Goal: Task Accomplishment & Management: Manage account settings

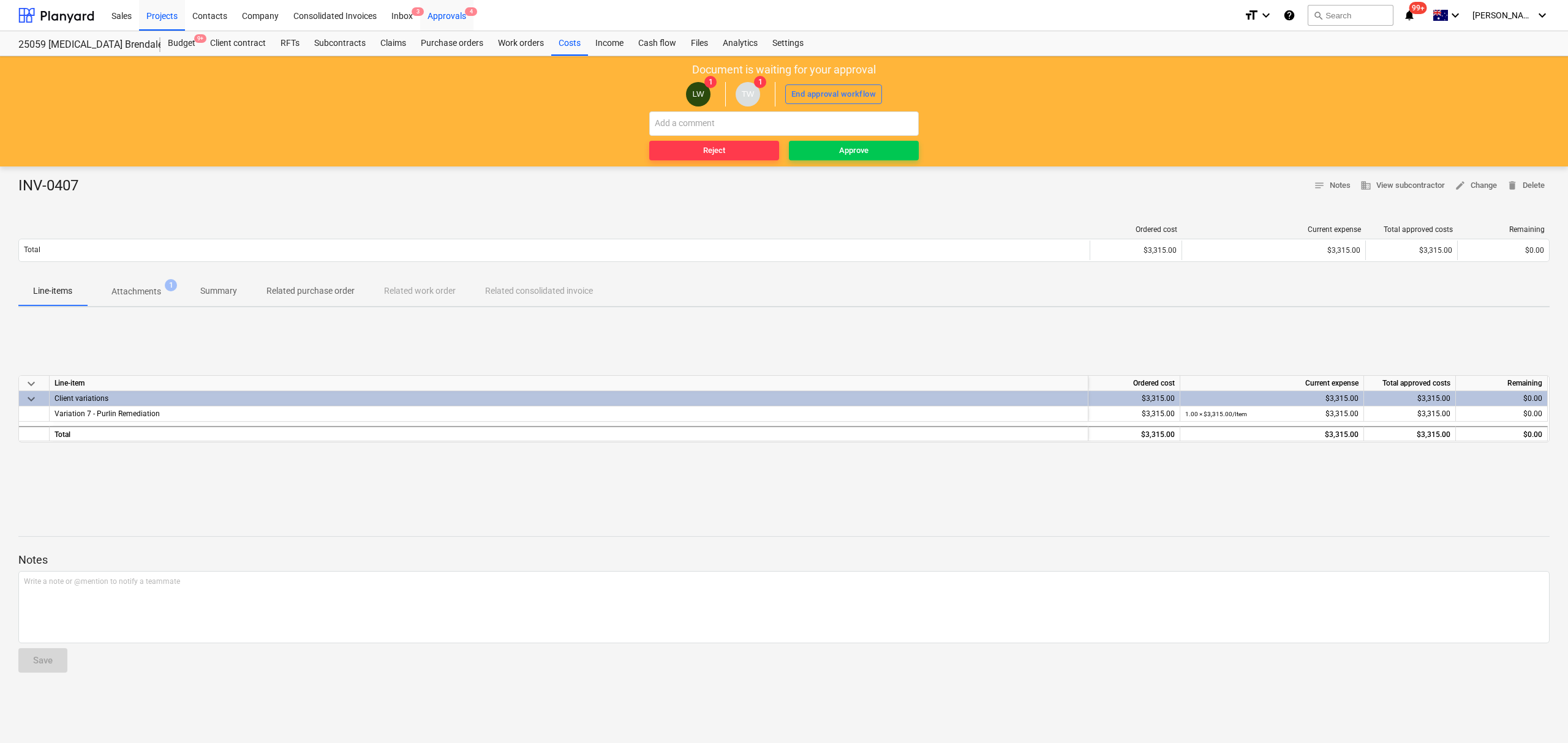
click at [457, 18] on div "Approvals 4" at bounding box center [447, 15] width 53 height 31
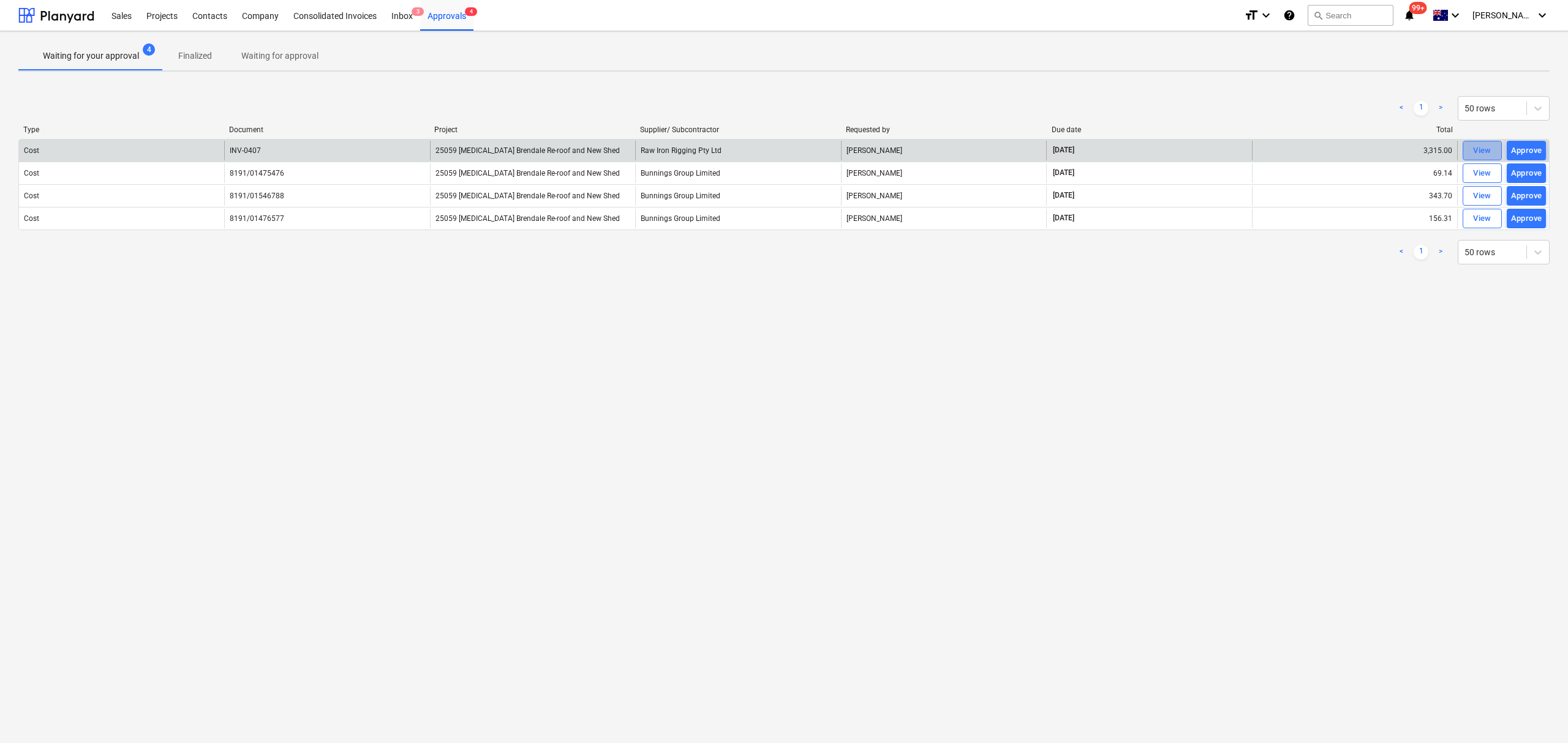
click at [1483, 154] on div "View" at bounding box center [1482, 150] width 19 height 14
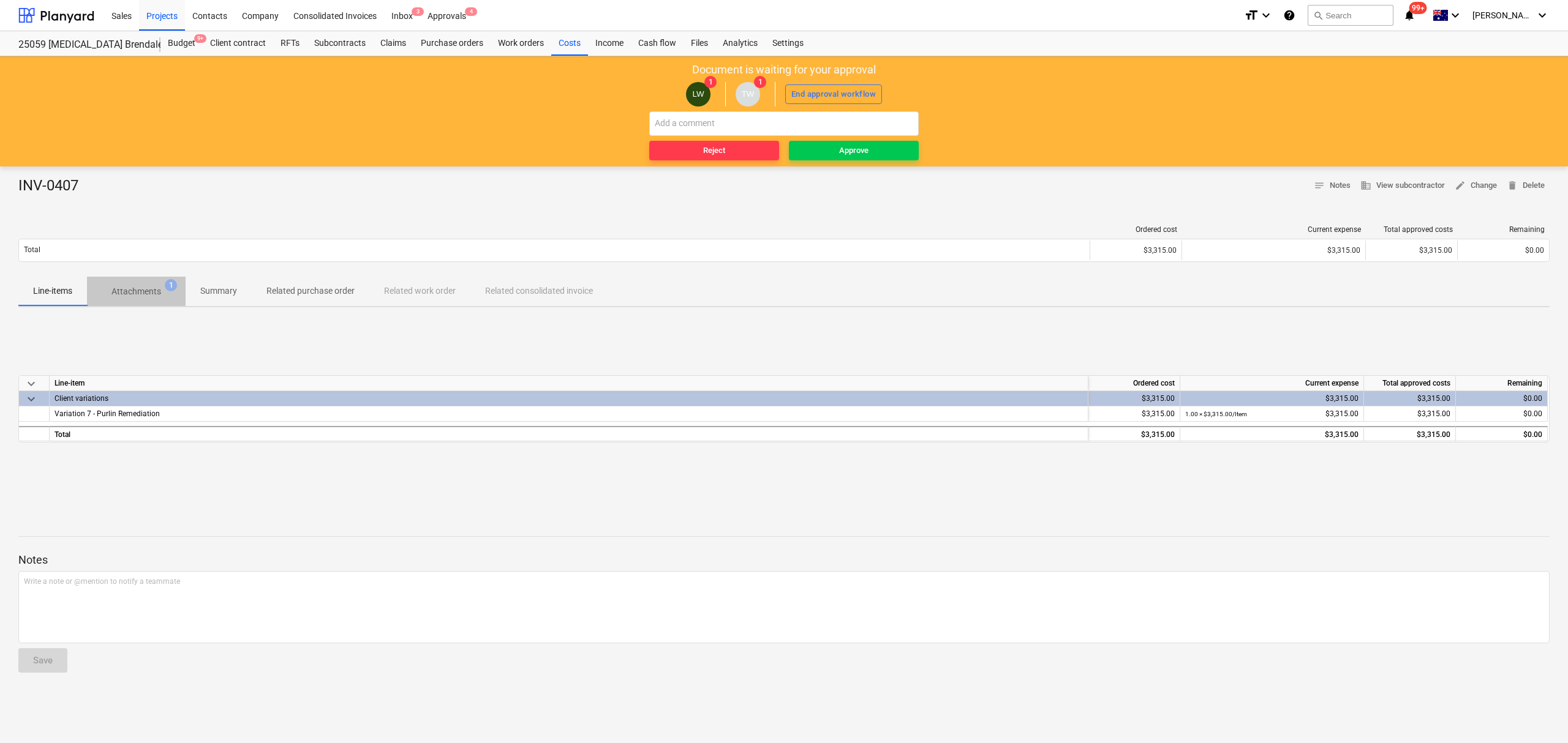
click at [146, 294] on p "Attachments" at bounding box center [136, 292] width 50 height 13
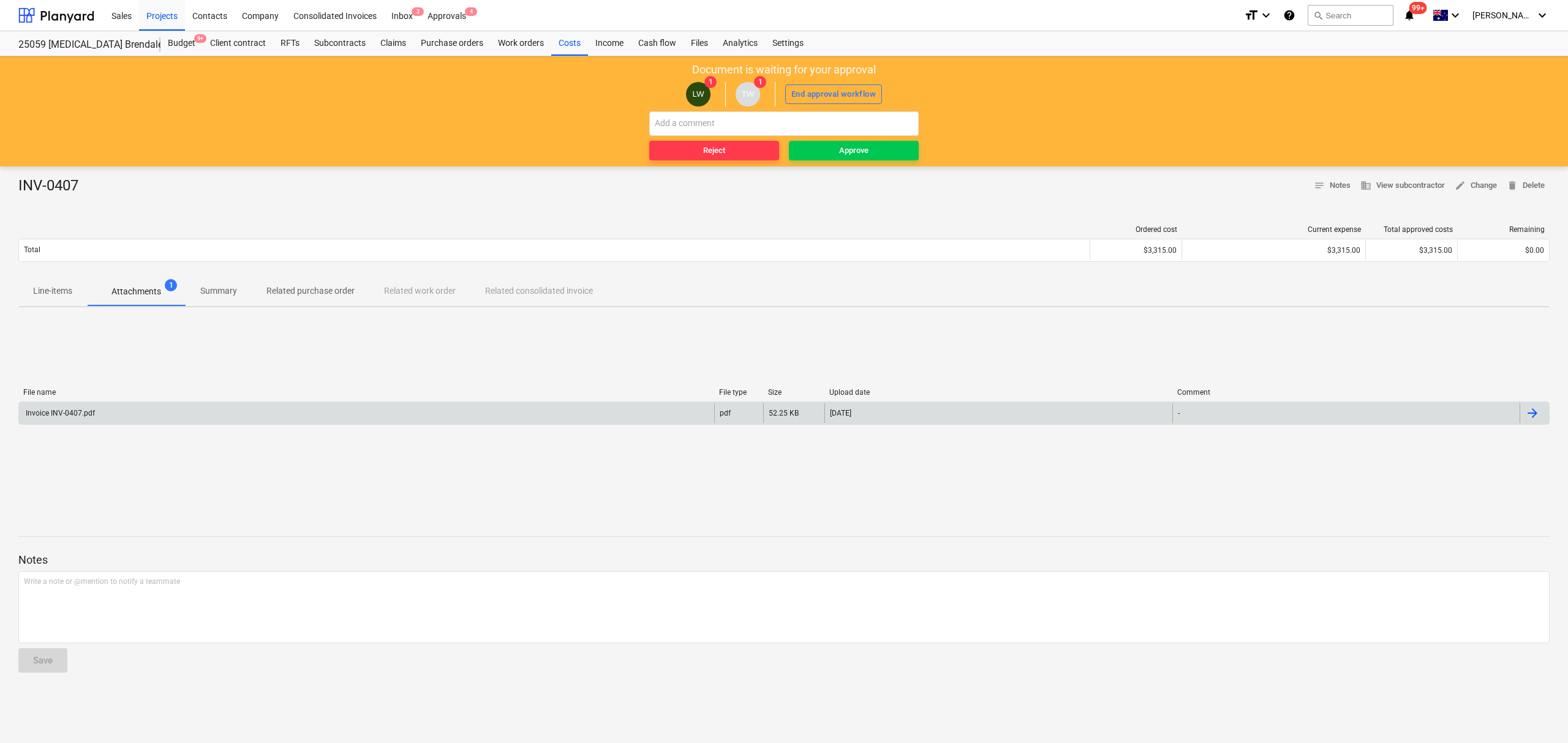
click at [147, 420] on div "Invoice INV-0407.pdf" at bounding box center [367, 413] width 695 height 20
click at [147, 417] on div "Invoice INV-0407.pdf" at bounding box center [367, 413] width 695 height 20
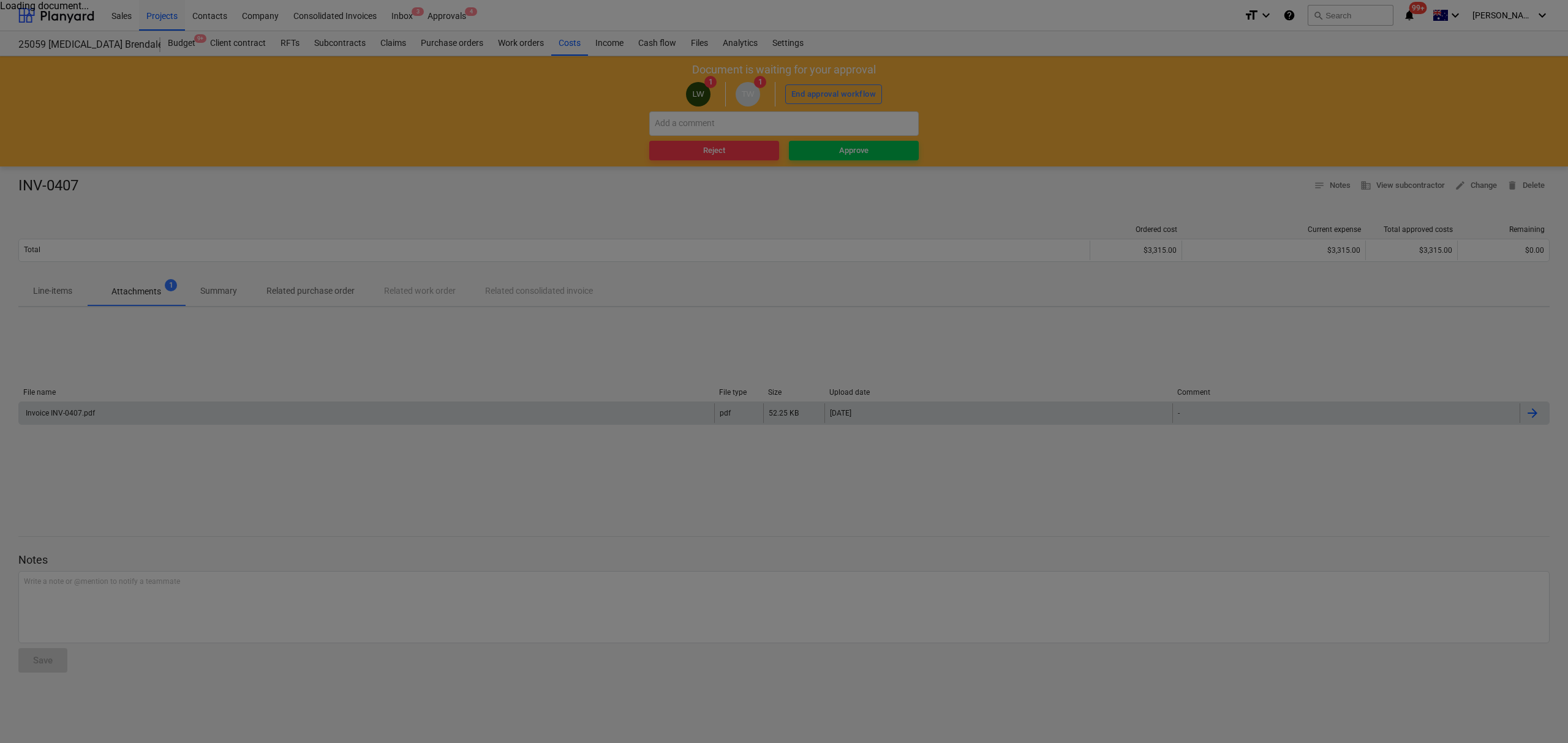
click at [147, 417] on div at bounding box center [784, 372] width 1568 height 743
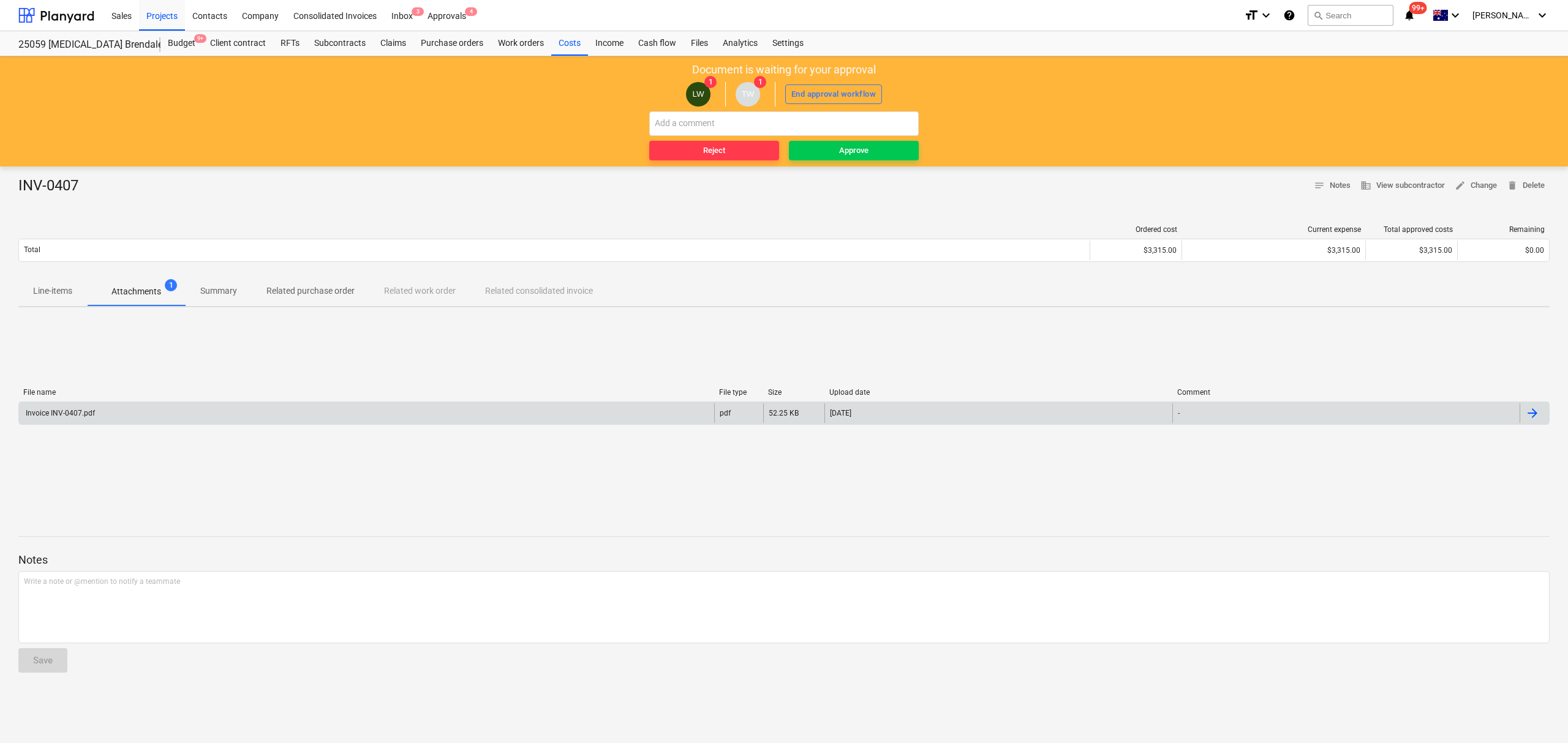
click at [1530, 420] on div at bounding box center [1532, 413] width 15 height 15
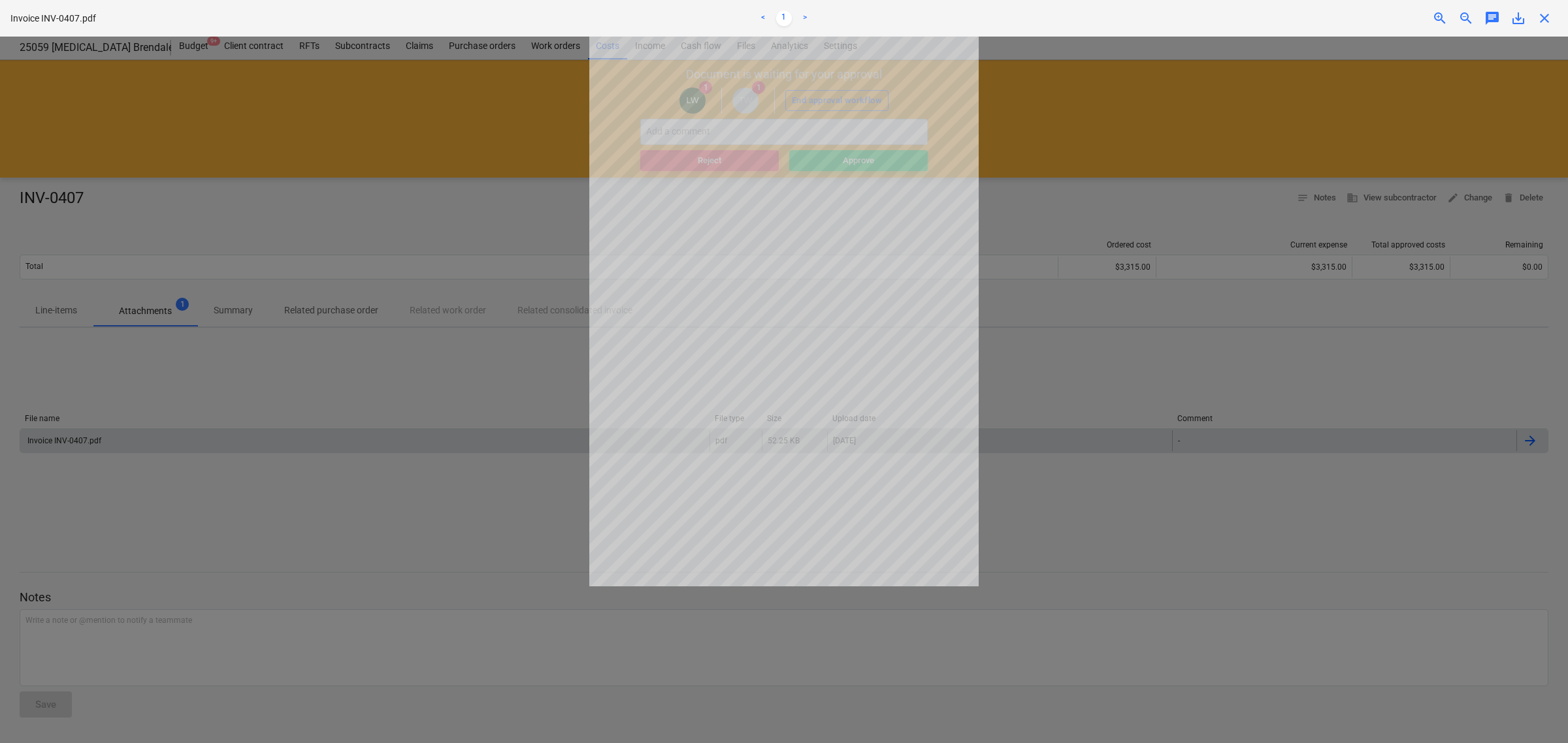
click at [1546, 21] on span "close" at bounding box center [1544, 18] width 16 height 16
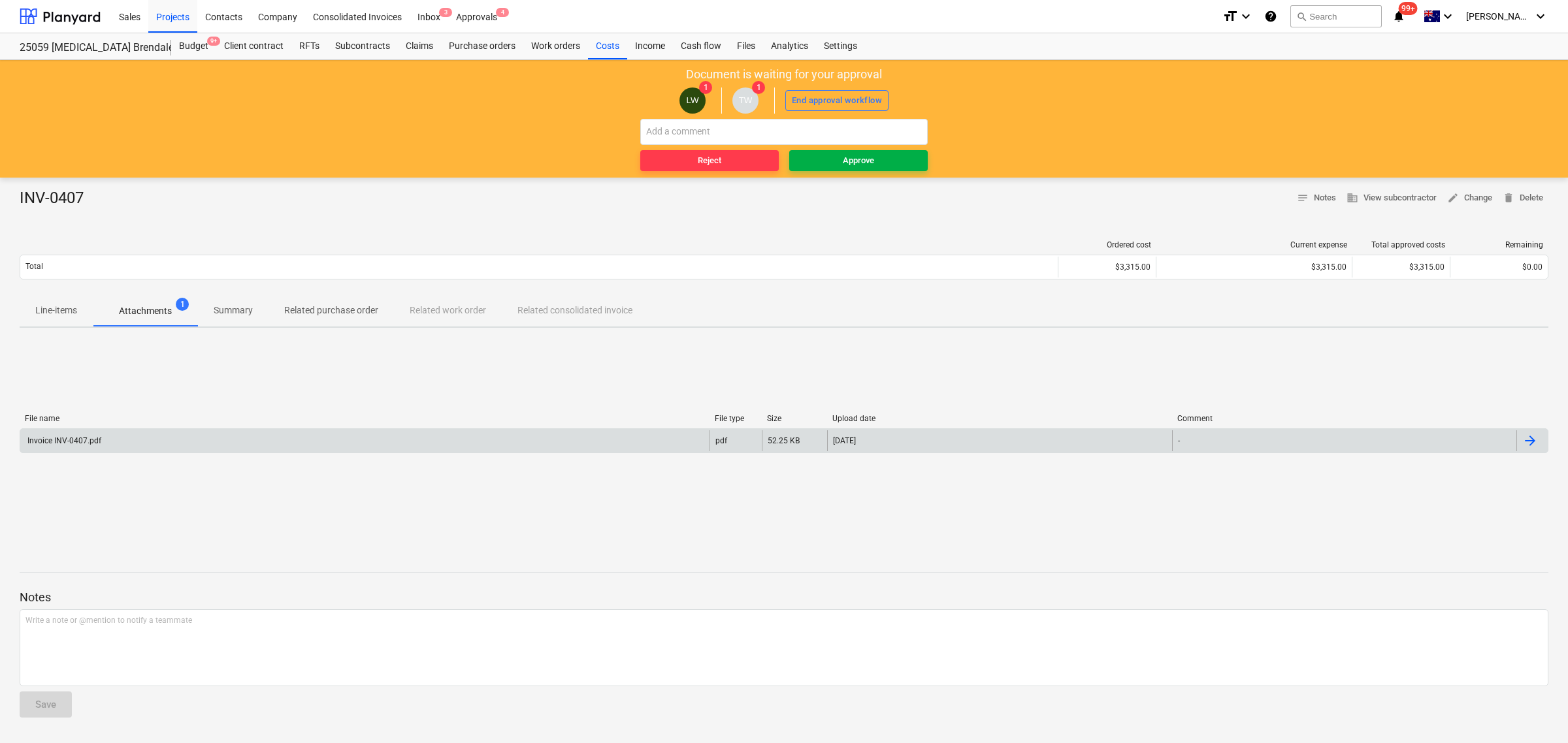
click at [885, 164] on span "Approve" at bounding box center [858, 160] width 128 height 15
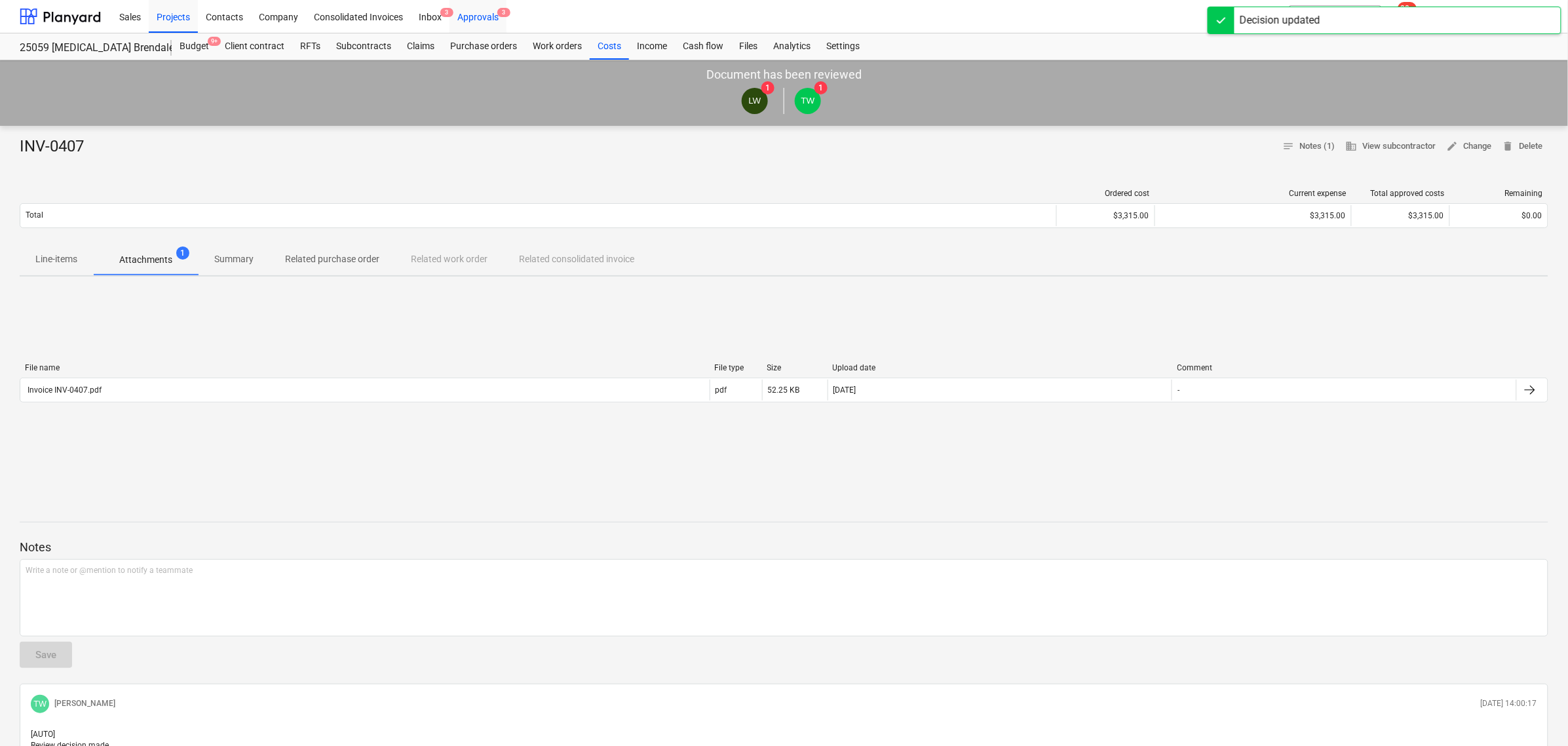
click at [492, 17] on div "Approvals 3" at bounding box center [478, 16] width 57 height 33
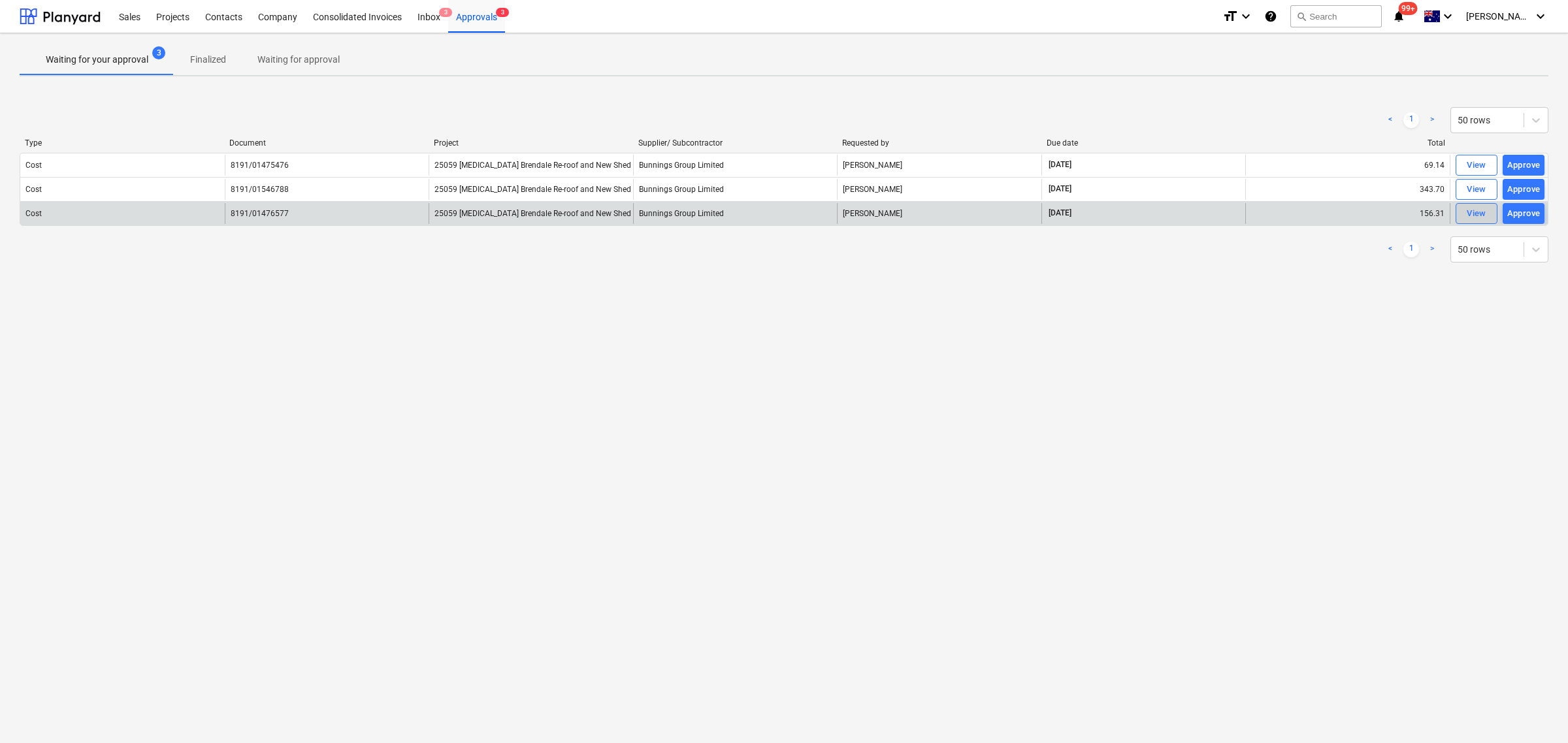
click at [1471, 212] on div "View" at bounding box center [1476, 213] width 20 height 15
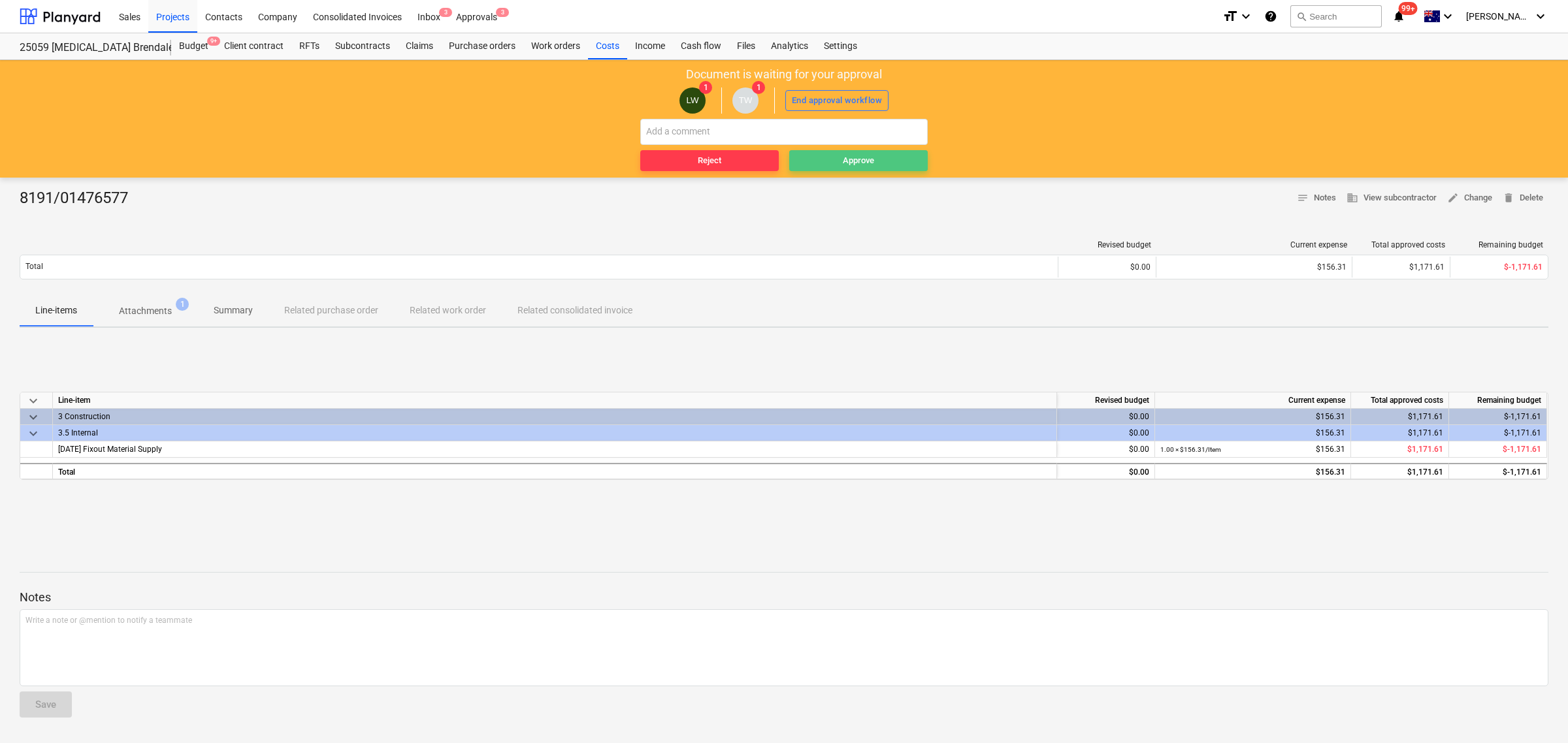
click at [863, 150] on button "Approve" at bounding box center [858, 160] width 139 height 21
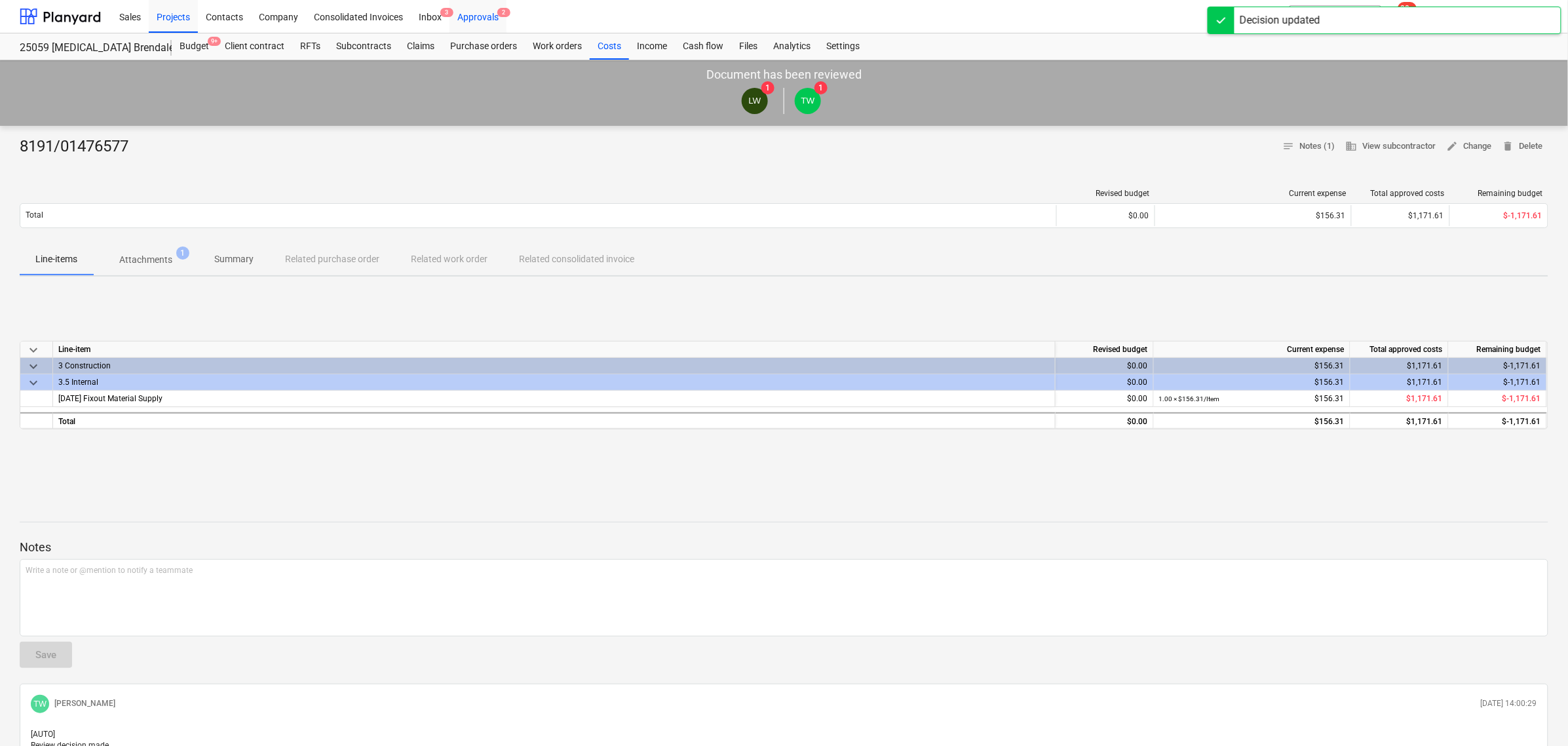
click at [486, 14] on div "Approvals 2" at bounding box center [478, 16] width 57 height 33
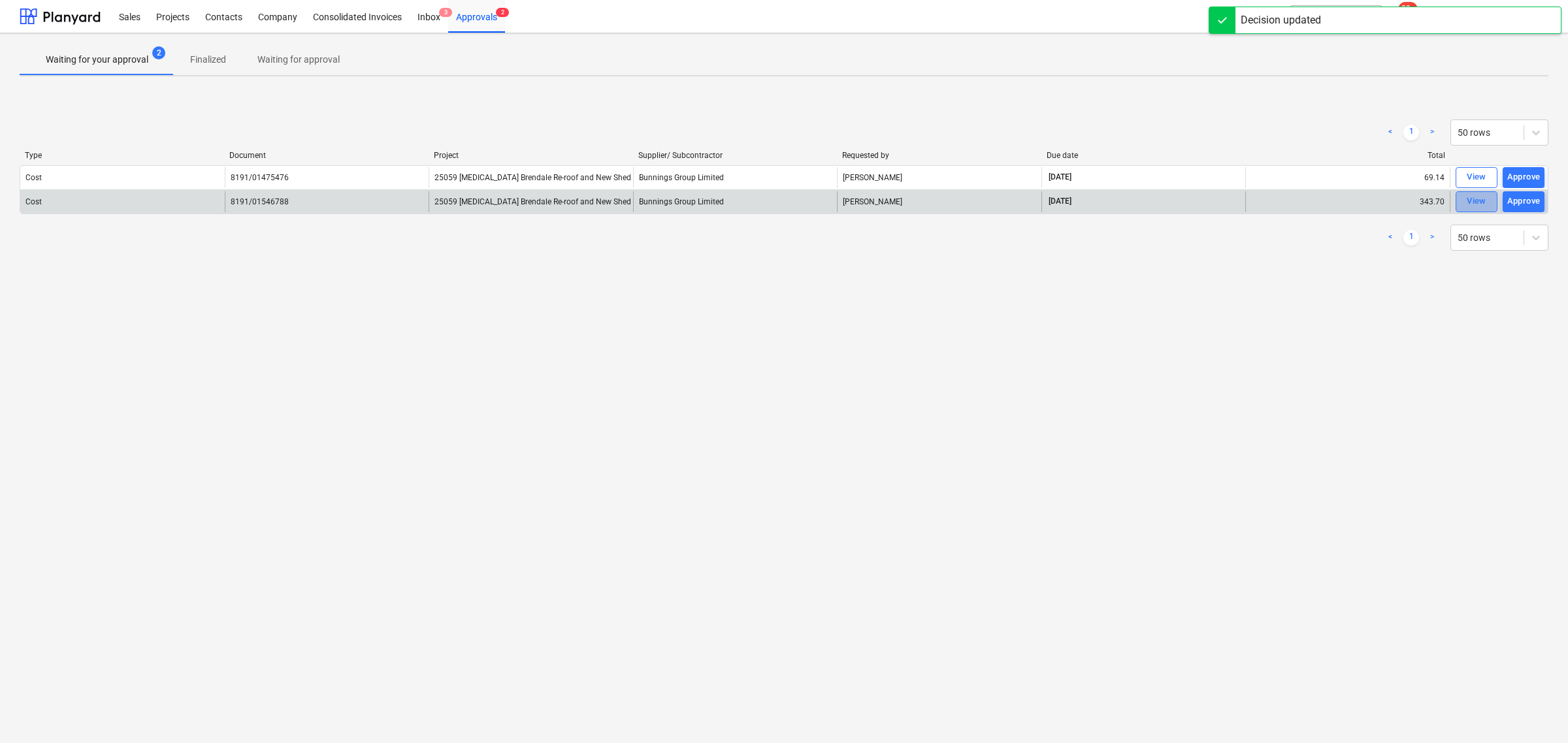
click at [1465, 201] on span "View" at bounding box center [1475, 201] width 28 height 15
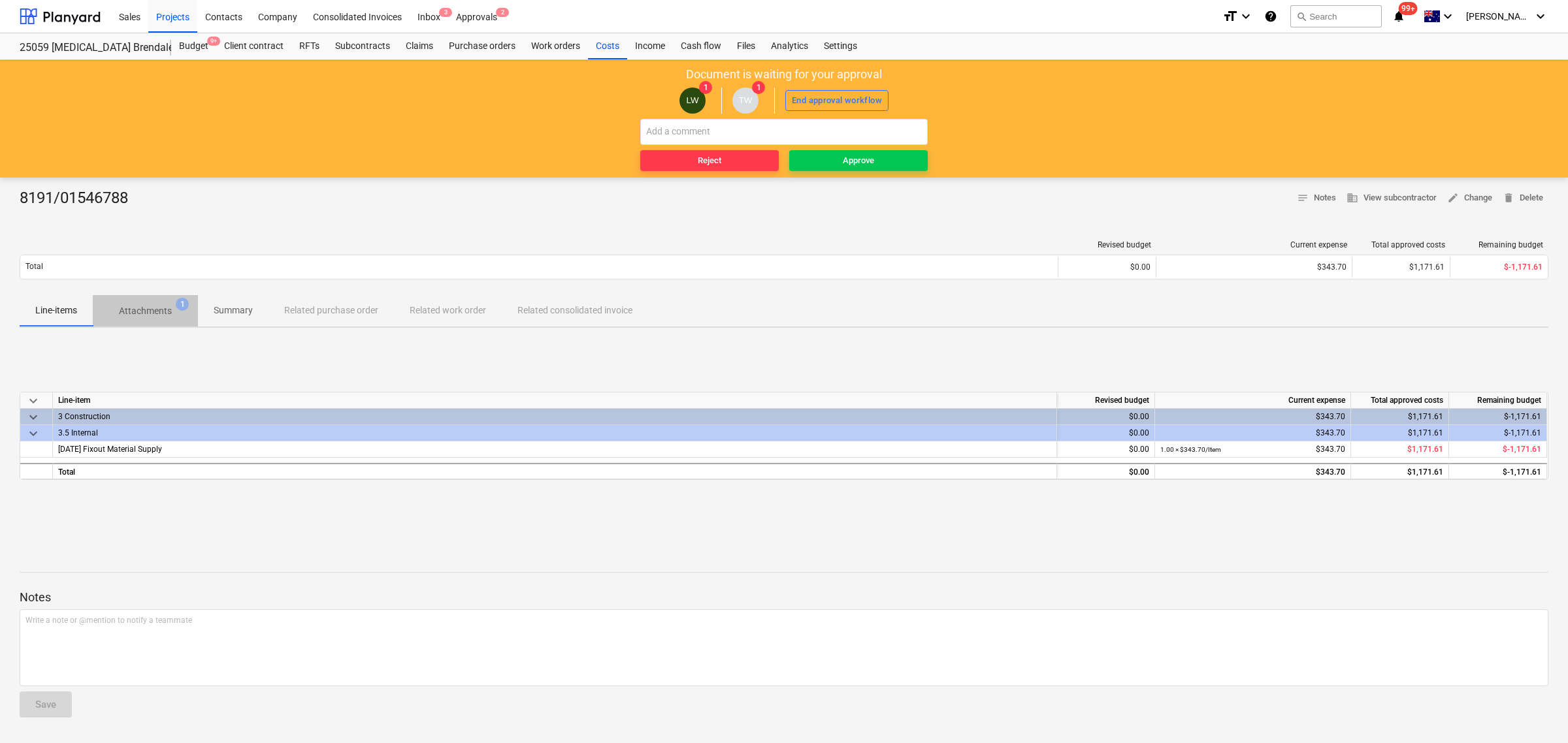
click at [143, 314] on p "Attachments" at bounding box center [145, 311] width 53 height 14
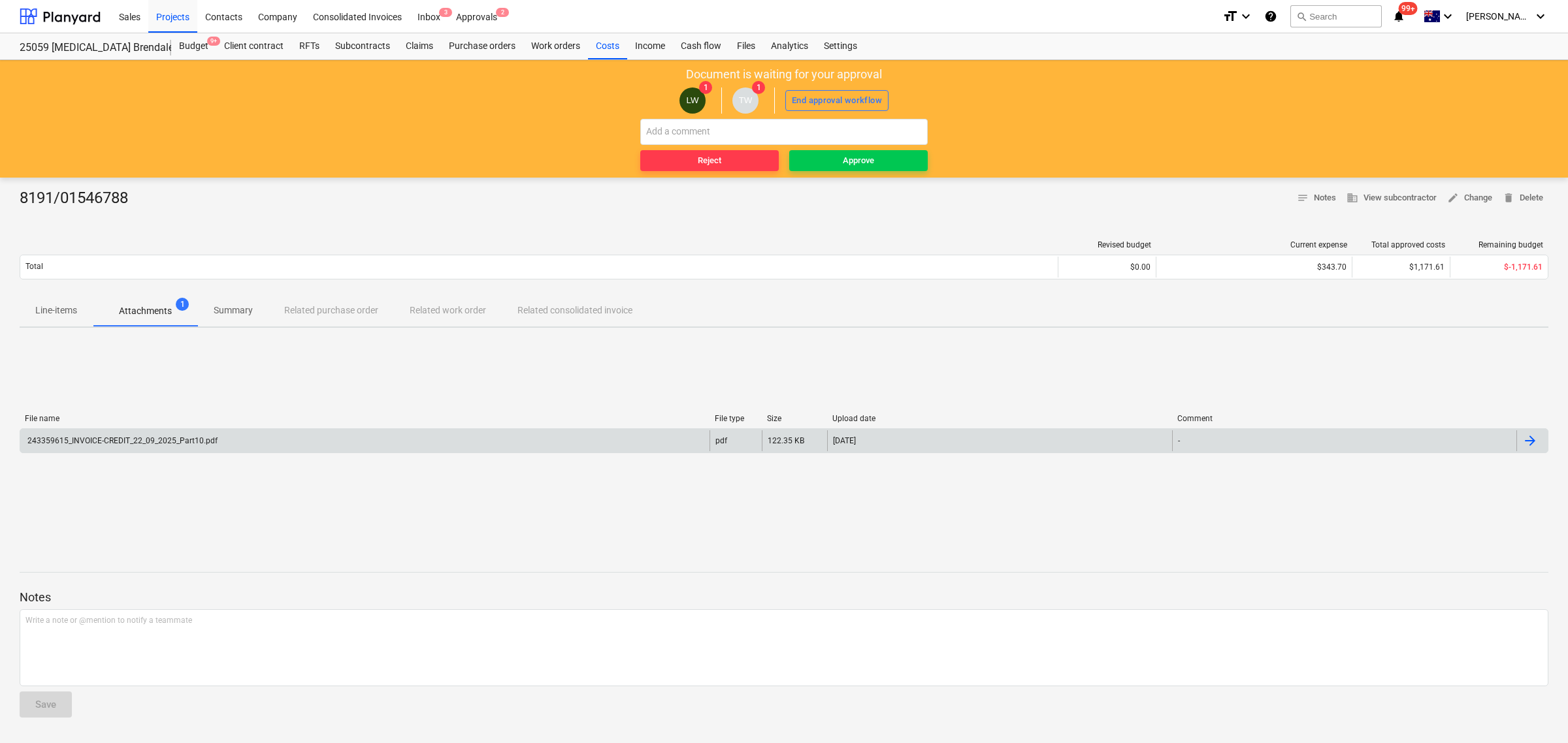
click at [1526, 436] on div at bounding box center [1530, 441] width 16 height 16
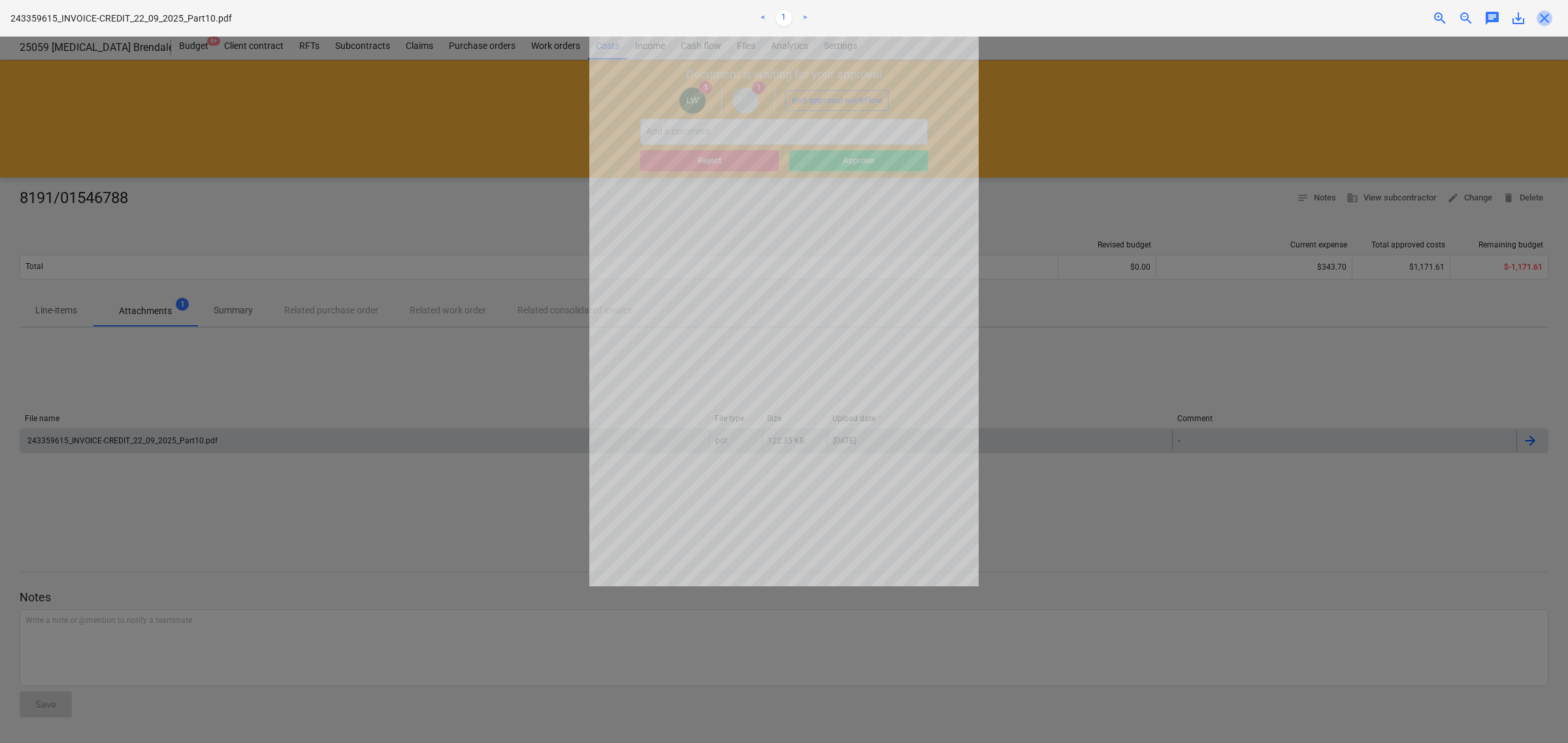
click at [1549, 20] on span "close" at bounding box center [1544, 18] width 16 height 16
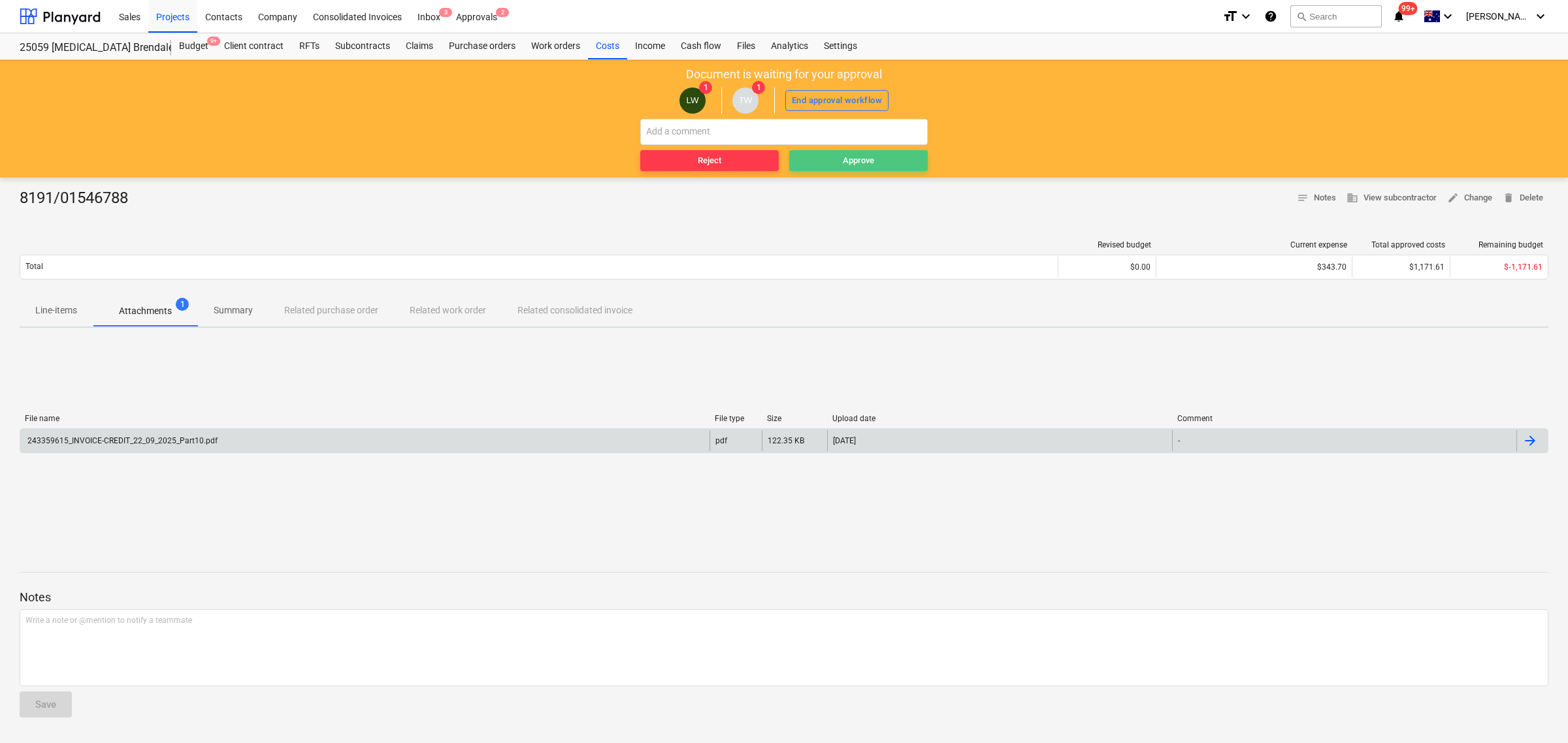
click at [856, 160] on div "Approve" at bounding box center [858, 160] width 31 height 15
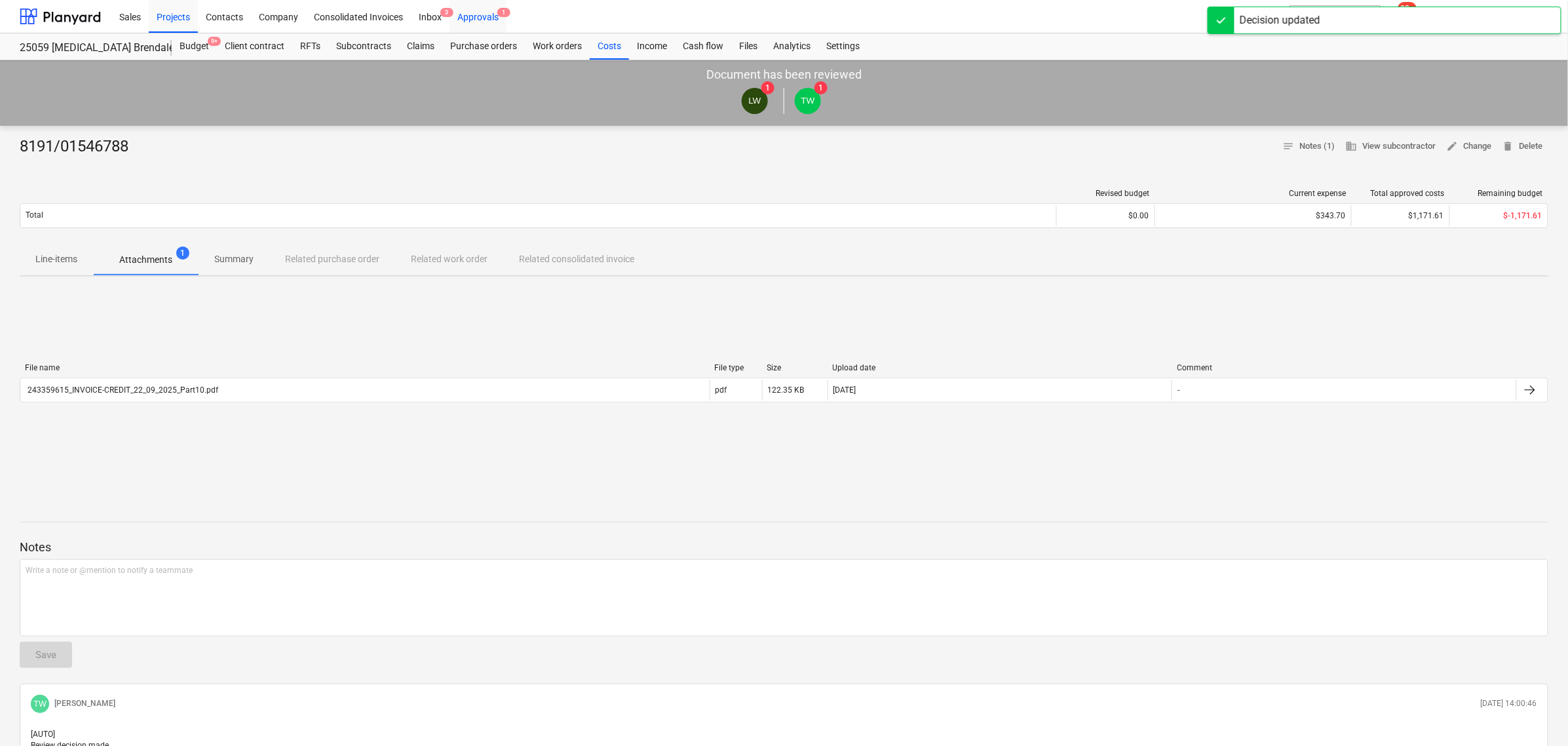
click at [477, 11] on div "Approvals 1" at bounding box center [478, 16] width 57 height 33
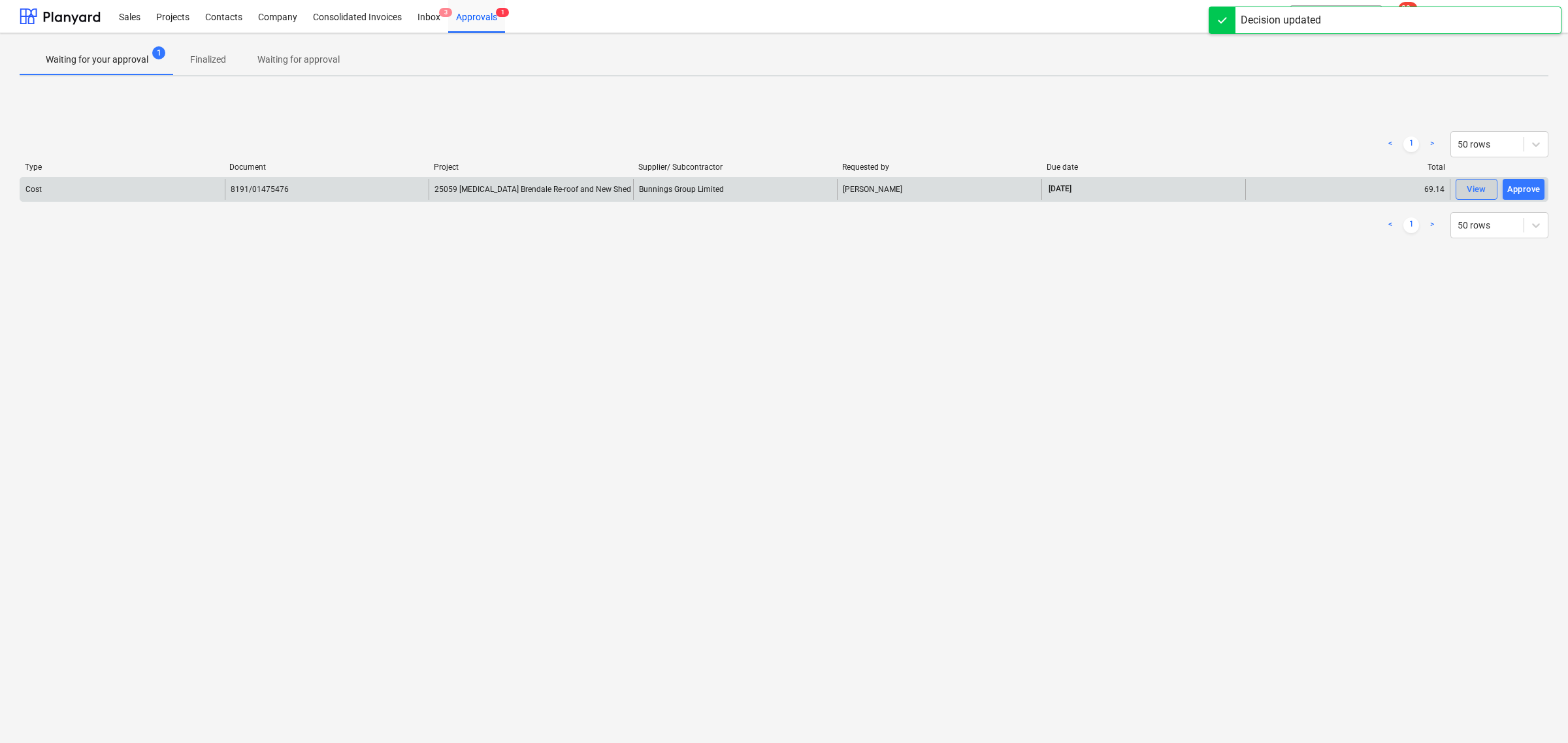
click at [1465, 185] on span "View" at bounding box center [1475, 190] width 28 height 15
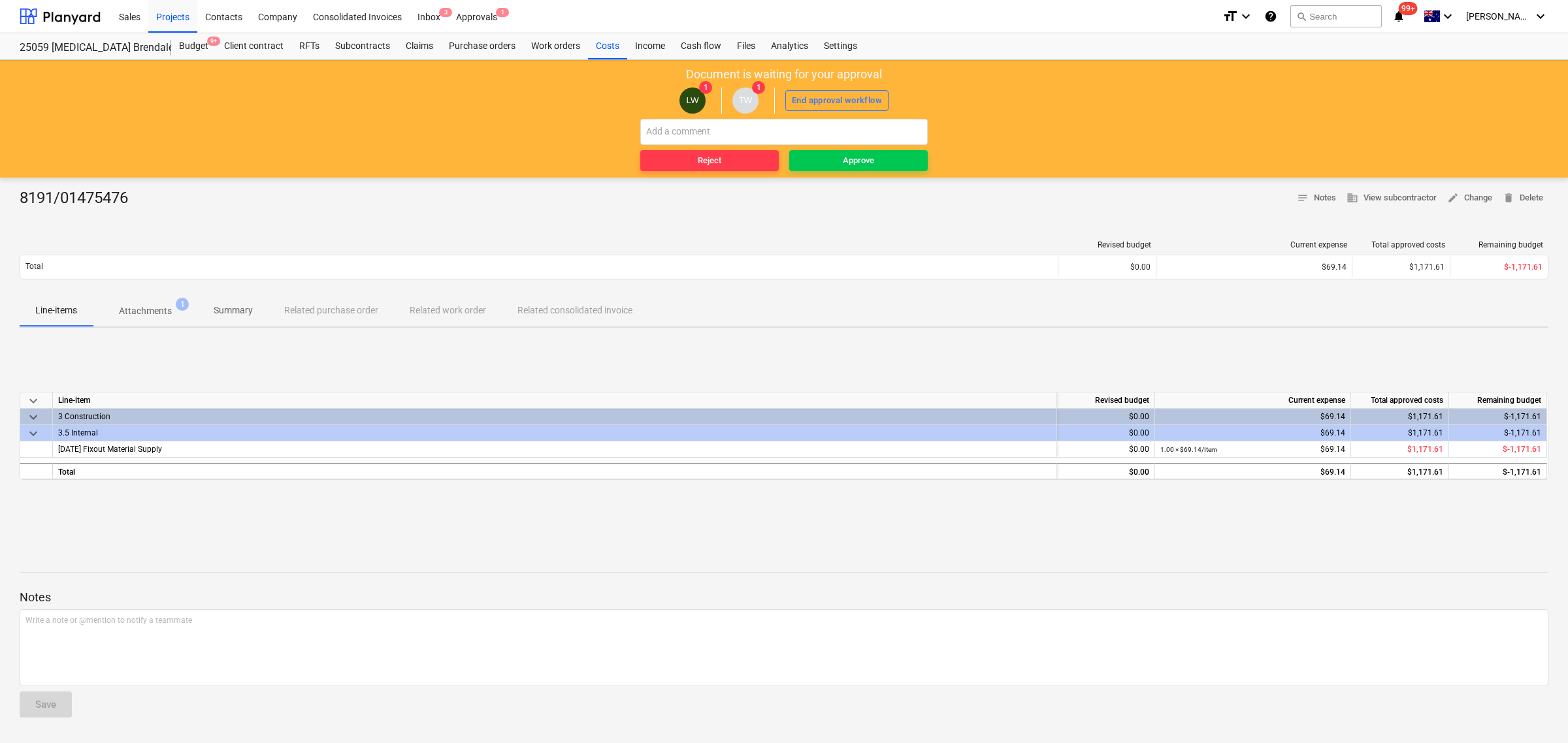
click at [837, 174] on div "Document is waiting for your approval LW 1 TW 1 End approval workflow Reject Ap…" at bounding box center [784, 119] width 1568 height 118
click at [838, 160] on span "Approve" at bounding box center [858, 160] width 128 height 15
